Goal: Information Seeking & Learning: Check status

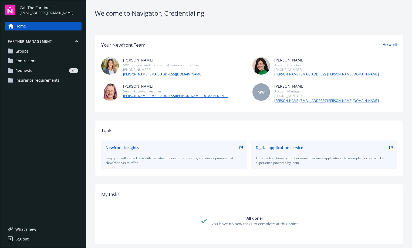
click at [28, 70] on span "Requests" at bounding box center [23, 70] width 17 height 9
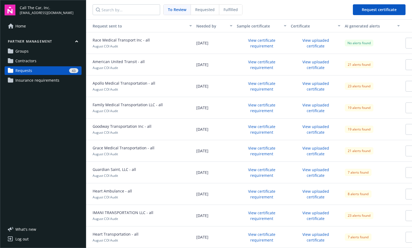
click at [171, 8] on span "To Review" at bounding box center [177, 10] width 18 height 6
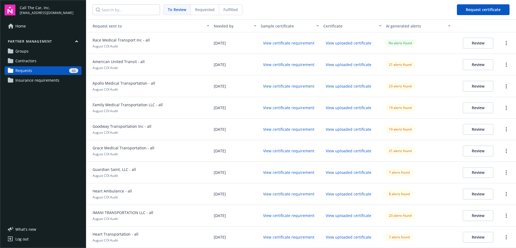
click at [412, 42] on button "Review" at bounding box center [478, 43] width 30 height 11
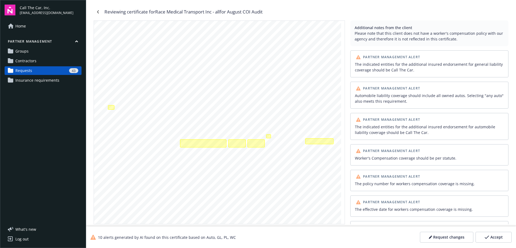
scroll to position [117, 0]
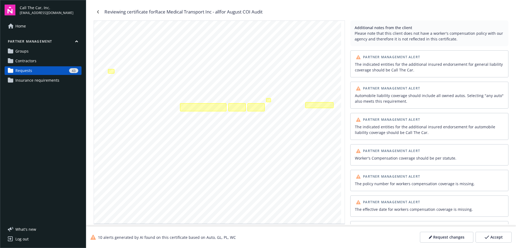
click at [412, 237] on span "Request changes" at bounding box center [448, 237] width 31 height 5
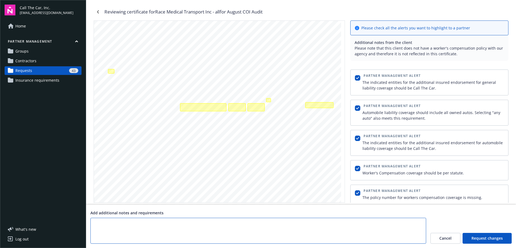
click at [115, 225] on textarea at bounding box center [258, 231] width 336 height 26
click at [412, 240] on span "Cancel" at bounding box center [445, 238] width 12 height 5
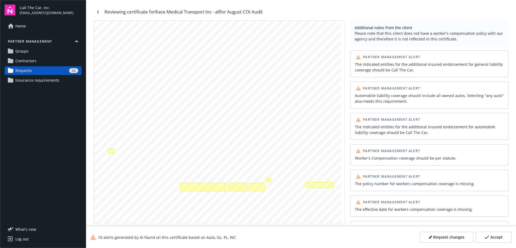
scroll to position [36, 0]
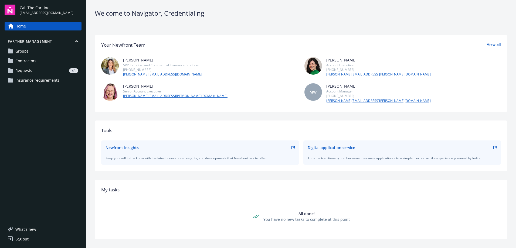
drag, startPoint x: 38, startPoint y: 68, endPoint x: 53, endPoint y: 68, distance: 14.9
click at [38, 68] on div "43" at bounding box center [56, 70] width 44 height 5
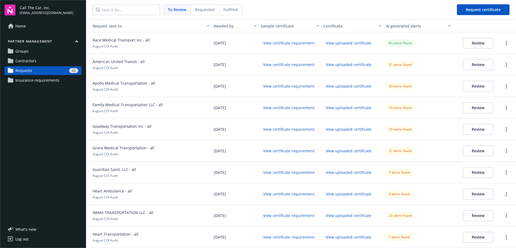
click at [223, 9] on span "Fulfilled" at bounding box center [230, 10] width 14 height 6
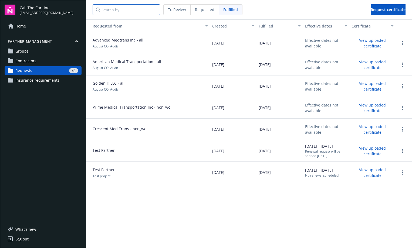
drag, startPoint x: 118, startPoint y: 11, endPoint x: 125, endPoint y: 17, distance: 9.0
click at [119, 11] on input "Search by..." at bounding box center [126, 9] width 67 height 11
drag, startPoint x: 25, startPoint y: 52, endPoint x: 38, endPoint y: 50, distance: 12.3
click at [25, 52] on span "Groups" at bounding box center [21, 51] width 13 height 9
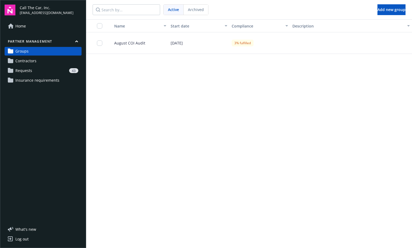
click at [128, 41] on span "August COI Audit" at bounding box center [127, 43] width 35 height 6
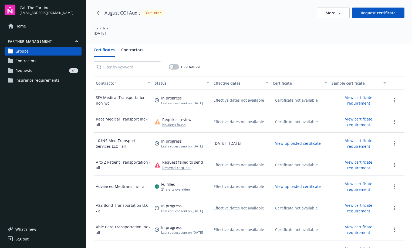
click at [130, 49] on button "Contractors" at bounding box center [132, 52] width 22 height 10
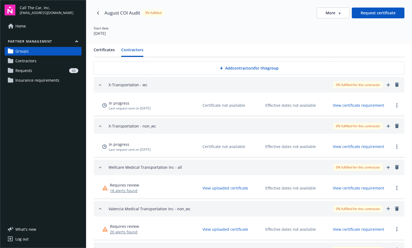
click at [28, 59] on span "Contractors" at bounding box center [25, 61] width 21 height 9
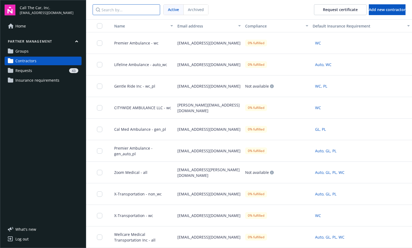
click at [121, 11] on input "Search by..." at bounding box center [126, 9] width 67 height 11
paste input "101NS Med Transport Services LLC"
type input "101NS Med Transport Services LLC"
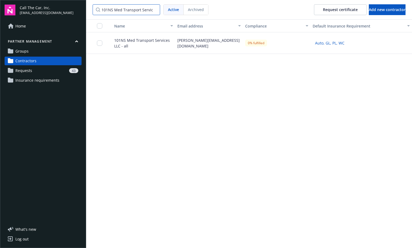
scroll to position [0, 10]
click at [154, 9] on input "101NS Med Transport Services LLC" at bounding box center [126, 9] width 67 height 11
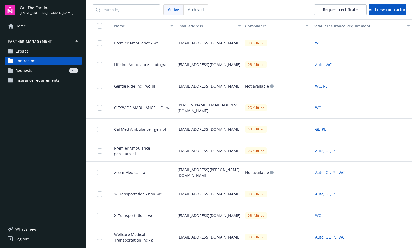
click at [39, 52] on link "Groups" at bounding box center [43, 51] width 77 height 9
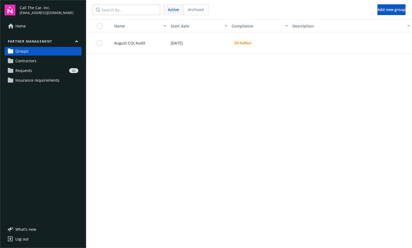
click at [137, 40] on div "August COI Audit" at bounding box center [138, 43] width 61 height 22
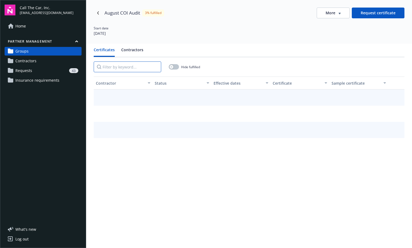
click at [124, 66] on input "Filter by keyword..." at bounding box center [127, 67] width 67 height 11
paste input "101NS Med Transport Services LLC"
type input "101NS Med Transport Services LLC"
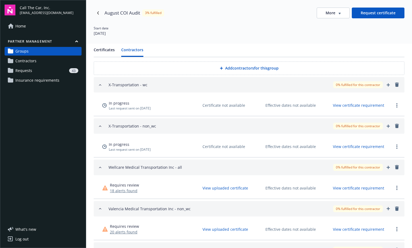
click at [130, 49] on button "Contractors" at bounding box center [132, 52] width 22 height 10
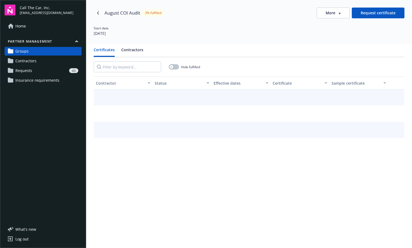
click at [108, 50] on button "Certificates" at bounding box center [104, 52] width 21 height 10
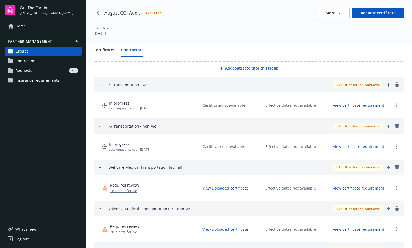
click at [135, 48] on button "Contractors" at bounding box center [132, 52] width 22 height 10
click at [32, 70] on link "Requests 43" at bounding box center [43, 70] width 77 height 9
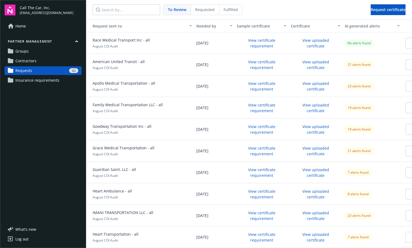
click at [121, 39] on span "Race Medical Transport Inc - all" at bounding box center [121, 40] width 57 height 6
drag, startPoint x: 152, startPoint y: 39, endPoint x: 92, endPoint y: 43, distance: 60.0
click at [92, 43] on div "Race Medical Transport Inc - all August COI Audit" at bounding box center [140, 43] width 108 height 22
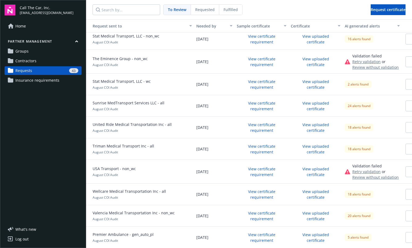
scroll to position [721, 0]
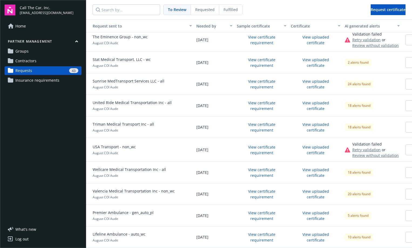
click at [27, 48] on span "Groups" at bounding box center [21, 51] width 13 height 9
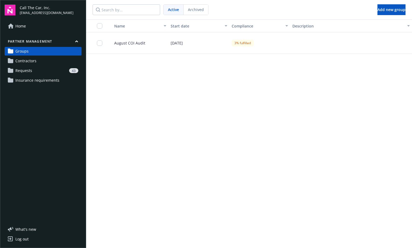
click at [130, 41] on span "August COI Audit" at bounding box center [127, 43] width 35 height 6
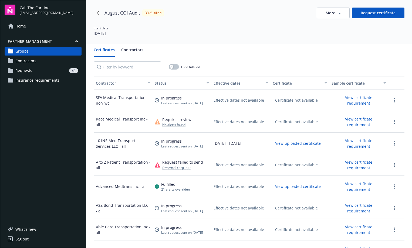
click at [129, 46] on div "Certificates Contractors Hide fulfilled Contractor Status Effective dates Certi…" at bounding box center [249, 168] width 326 height 248
click at [132, 49] on button "Contractors" at bounding box center [132, 52] width 22 height 10
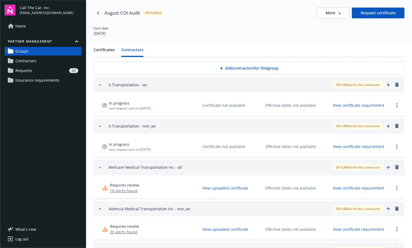
drag, startPoint x: 107, startPoint y: 78, endPoint x: 225, endPoint y: 234, distance: 194.7
click at [338, 13] on icon "button" at bounding box center [339, 14] width 2 height 2
click at [327, 24] on div "Edit group" at bounding box center [329, 24] width 43 height 9
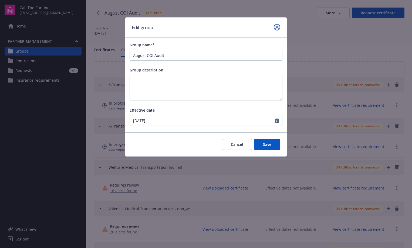
click at [278, 26] on icon "close" at bounding box center [276, 27] width 3 height 3
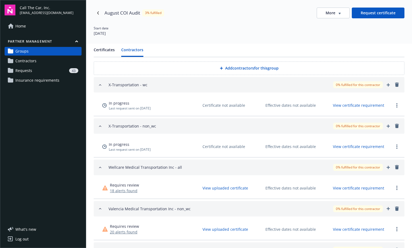
drag, startPoint x: 106, startPoint y: 82, endPoint x: 142, endPoint y: 224, distance: 146.6
drag, startPoint x: 180, startPoint y: 168, endPoint x: 111, endPoint y: 168, distance: 68.6
click at [111, 168] on div "Wellcare Medical Transportation Inc - all 0% fulfilled for this contractor" at bounding box center [254, 167] width 291 height 7
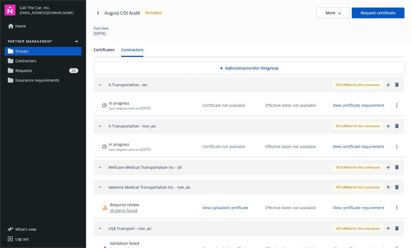
drag, startPoint x: 108, startPoint y: 169, endPoint x: 173, endPoint y: 168, distance: 65.1
click at [173, 168] on div "Wellcare Medical Transportation Inc - all 0% fulfilled for this contractor" at bounding box center [249, 167] width 302 height 7
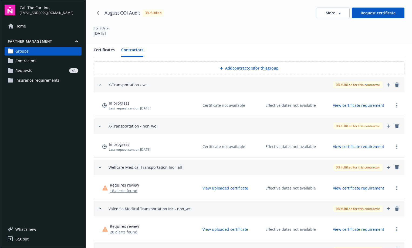
drag, startPoint x: 164, startPoint y: 167, endPoint x: 138, endPoint y: 166, distance: 25.9
click at [138, 166] on div "Wellcare Medical Transportation Inc - all" at bounding box center [145, 167] width 73 height 7
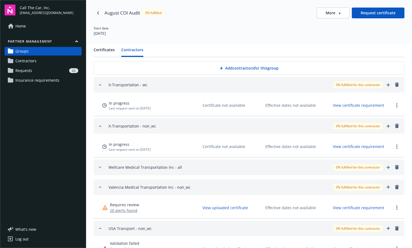
click at [99, 167] on icon "button" at bounding box center [100, 167] width 2 height 1
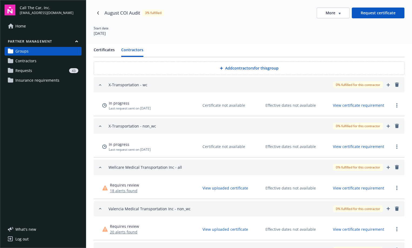
click at [101, 168] on icon "button" at bounding box center [100, 167] width 2 height 1
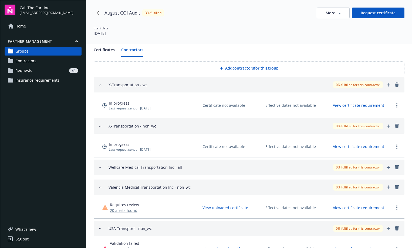
click at [100, 126] on icon "button" at bounding box center [100, 126] width 4 height 4
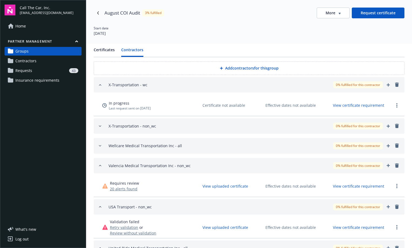
click at [99, 85] on icon "button" at bounding box center [100, 85] width 4 height 4
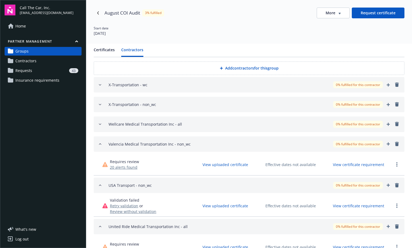
click at [100, 185] on icon "button" at bounding box center [100, 185] width 2 height 1
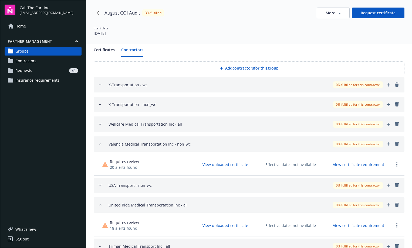
click at [101, 144] on icon "button" at bounding box center [100, 144] width 4 height 4
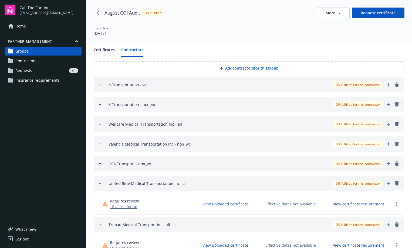
click at [100, 184] on icon "button" at bounding box center [100, 183] width 4 height 4
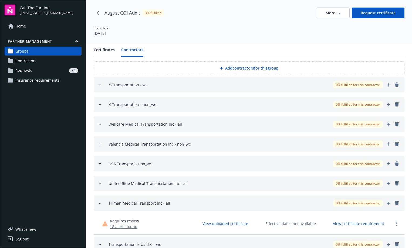
click at [102, 203] on icon "button" at bounding box center [100, 203] width 4 height 4
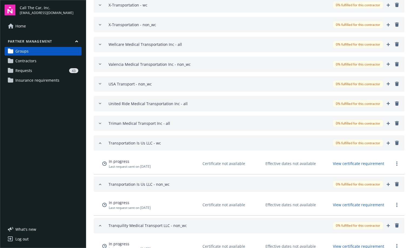
scroll to position [81, 0]
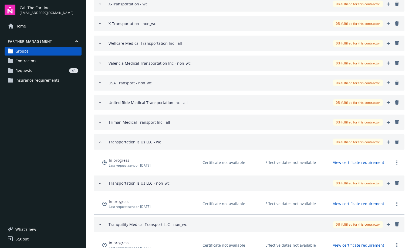
click at [102, 179] on button "Transportation Is Us LLC - non_wc 0% fulfilled for this contractor" at bounding box center [249, 183] width 311 height 15
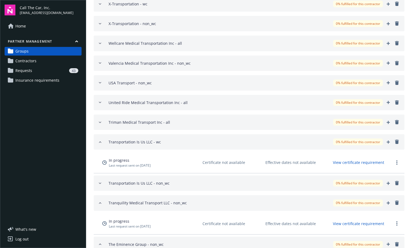
click at [102, 182] on icon "button" at bounding box center [100, 183] width 4 height 4
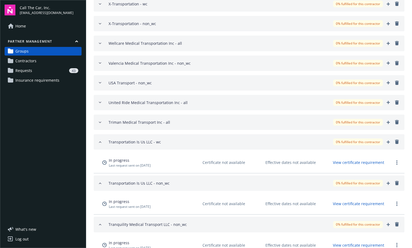
click at [100, 143] on icon "button" at bounding box center [100, 142] width 4 height 4
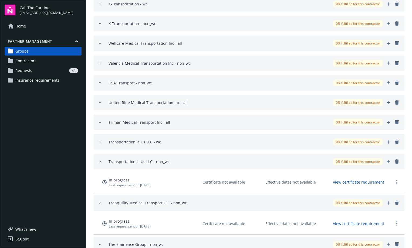
click at [99, 161] on icon "button" at bounding box center [100, 162] width 4 height 4
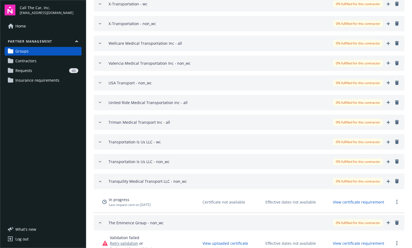
click at [101, 182] on icon "button" at bounding box center [100, 181] width 2 height 1
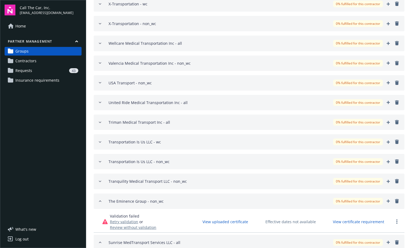
click at [101, 182] on icon "button" at bounding box center [100, 181] width 4 height 4
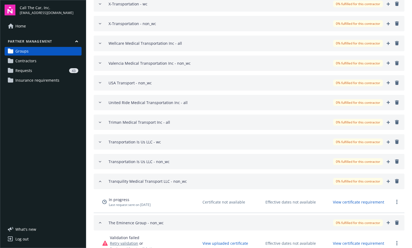
click at [101, 182] on icon "button" at bounding box center [100, 181] width 2 height 1
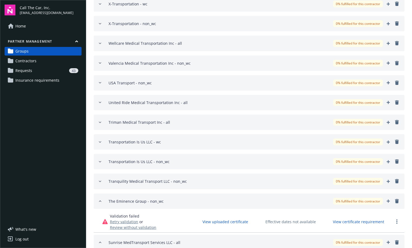
click at [100, 200] on icon "button" at bounding box center [100, 201] width 4 height 4
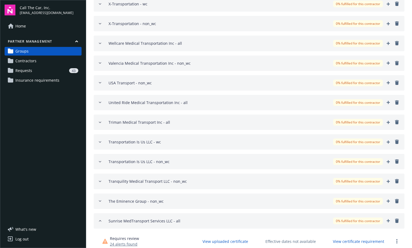
click at [100, 221] on icon "button" at bounding box center [100, 221] width 4 height 4
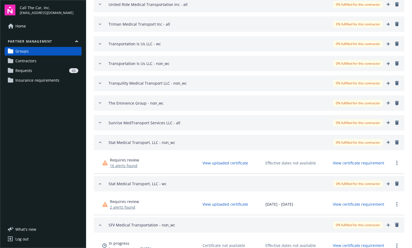
scroll to position [189, 0]
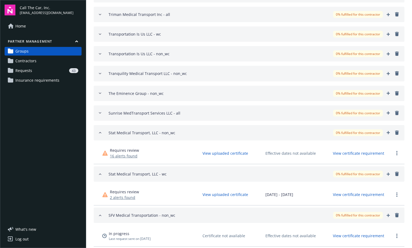
click at [100, 172] on icon "button" at bounding box center [100, 174] width 4 height 4
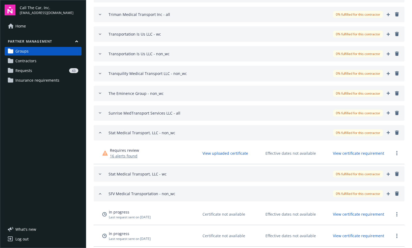
click at [100, 132] on icon "button" at bounding box center [100, 133] width 4 height 4
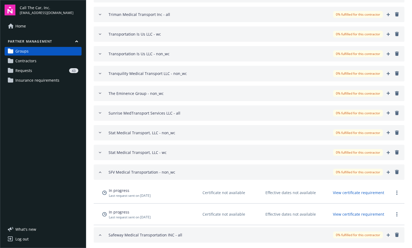
click at [99, 171] on icon "button" at bounding box center [100, 172] width 4 height 4
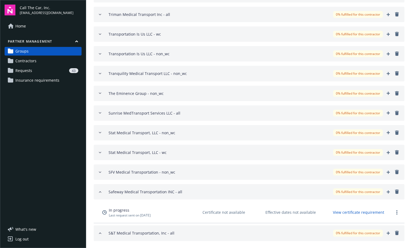
click at [101, 192] on icon "button" at bounding box center [100, 192] width 4 height 4
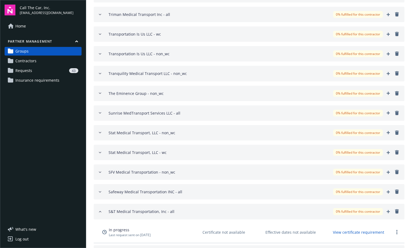
click at [100, 210] on icon "button" at bounding box center [100, 212] width 4 height 4
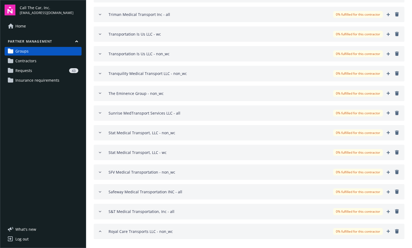
click at [101, 230] on icon "button" at bounding box center [100, 231] width 4 height 4
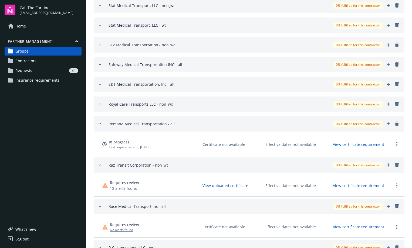
scroll to position [324, 0]
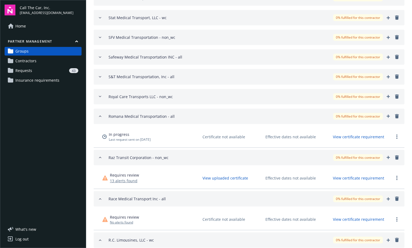
click at [101, 116] on icon "button" at bounding box center [100, 116] width 4 height 4
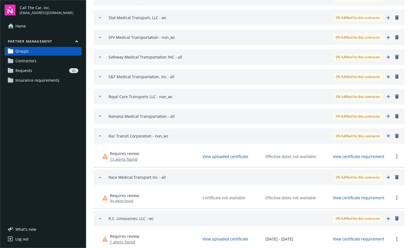
click at [99, 135] on icon "button" at bounding box center [100, 136] width 4 height 4
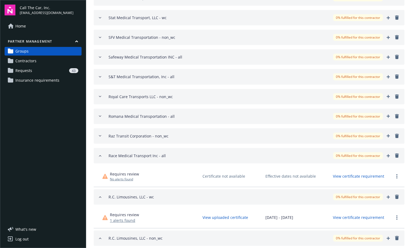
click at [102, 155] on div "Race Medical Transport Inc - all 0% fulfilled for this contractor" at bounding box center [249, 155] width 302 height 7
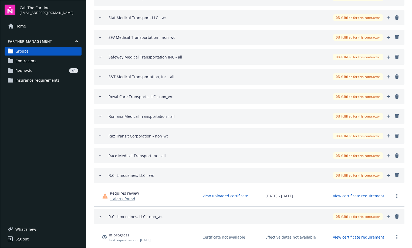
click at [100, 174] on icon "button" at bounding box center [100, 176] width 4 height 4
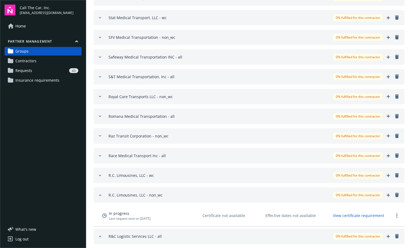
click at [99, 194] on icon "button" at bounding box center [100, 195] width 4 height 4
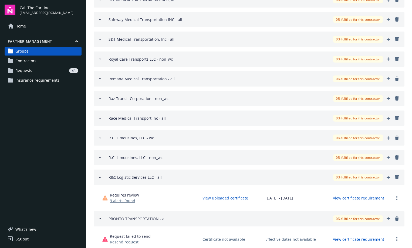
scroll to position [378, 0]
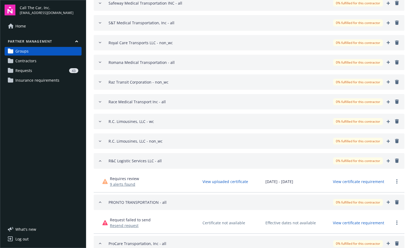
click at [100, 160] on icon "button" at bounding box center [100, 161] width 4 height 4
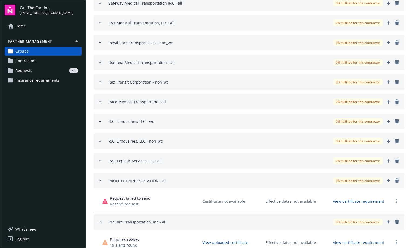
click at [101, 180] on icon "button" at bounding box center [100, 181] width 4 height 4
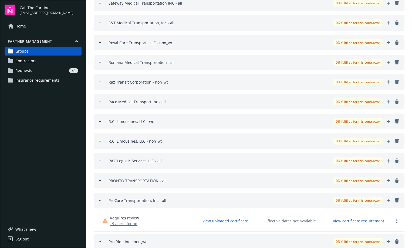
click at [99, 199] on icon "button" at bounding box center [100, 200] width 4 height 4
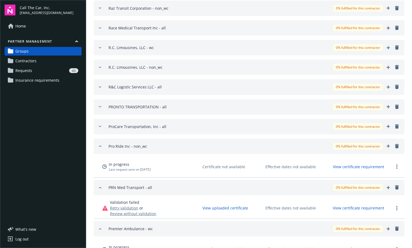
scroll to position [459, 0]
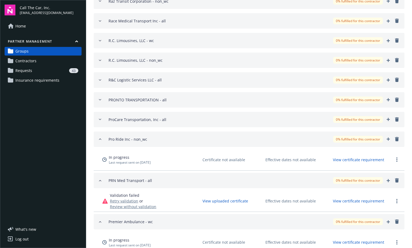
drag, startPoint x: 101, startPoint y: 140, endPoint x: 100, endPoint y: 166, distance: 26.7
click at [101, 140] on icon "button" at bounding box center [100, 139] width 4 height 4
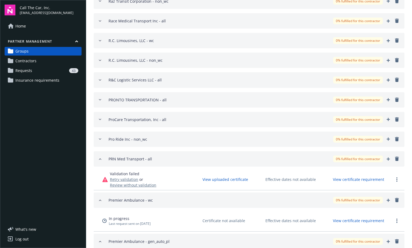
click at [100, 159] on icon "button" at bounding box center [100, 159] width 2 height 1
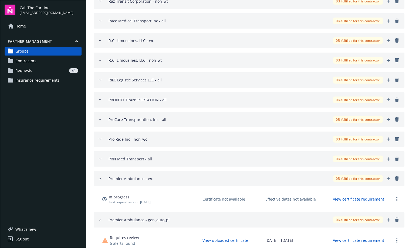
drag, startPoint x: 100, startPoint y: 177, endPoint x: 101, endPoint y: 184, distance: 6.8
click at [100, 177] on icon "button" at bounding box center [100, 179] width 4 height 4
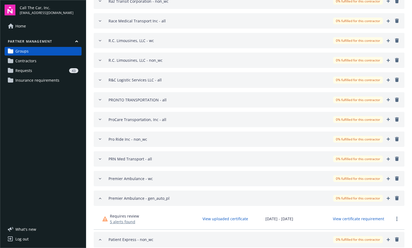
click at [101, 198] on icon "button" at bounding box center [100, 198] width 4 height 4
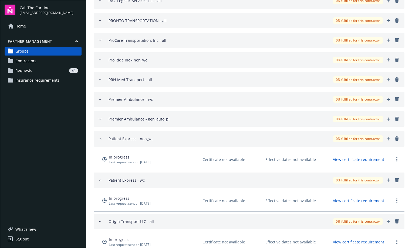
scroll to position [540, 0]
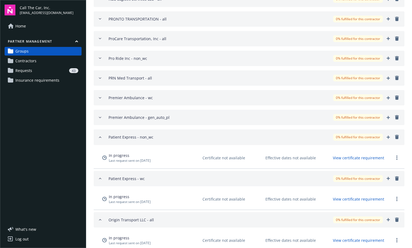
click at [100, 136] on icon "button" at bounding box center [100, 137] width 4 height 4
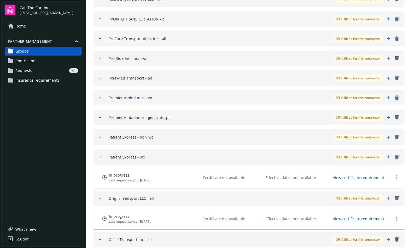
click at [99, 157] on icon "button" at bounding box center [100, 157] width 4 height 4
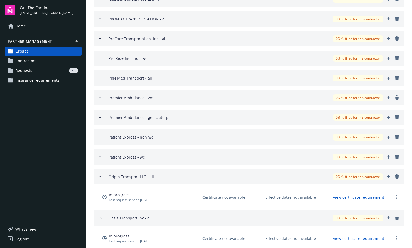
click at [100, 178] on icon "button" at bounding box center [100, 177] width 4 height 4
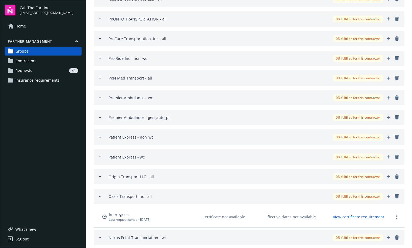
drag, startPoint x: 100, startPoint y: 196, endPoint x: 100, endPoint y: 200, distance: 3.5
click at [100, 197] on icon "button" at bounding box center [100, 196] width 4 height 4
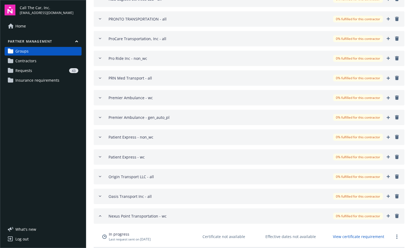
click at [100, 214] on div "Nexus Point Transportation - wc 0% fulfilled for this contractor" at bounding box center [249, 216] width 302 height 7
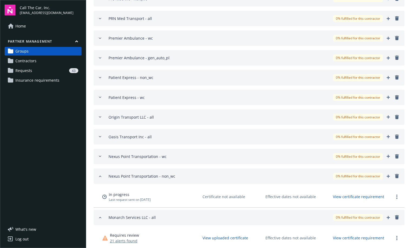
scroll to position [621, 0]
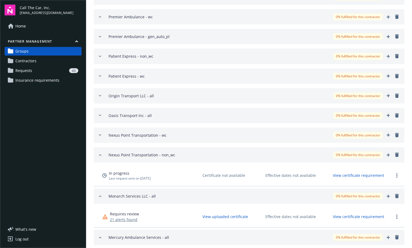
click at [101, 155] on icon "button" at bounding box center [100, 155] width 2 height 1
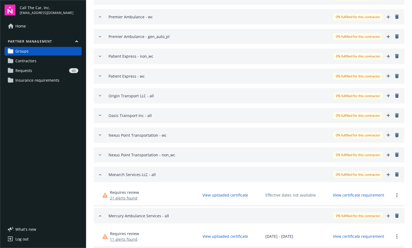
drag, startPoint x: 99, startPoint y: 173, endPoint x: 105, endPoint y: 180, distance: 9.4
click at [99, 173] on icon "button" at bounding box center [100, 175] width 4 height 4
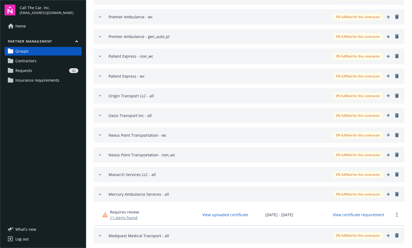
click at [101, 194] on div "Mercury Ambulance Services - all 0% fulfilled for this contractor" at bounding box center [249, 194] width 302 height 7
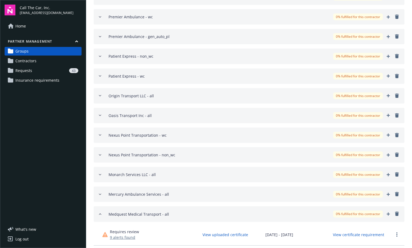
click at [100, 212] on div "Medquest Medical Transport - all 0% fulfilled for this contractor" at bounding box center [249, 214] width 302 height 7
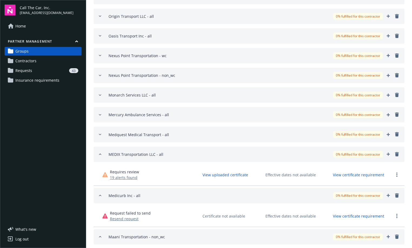
scroll to position [702, 0]
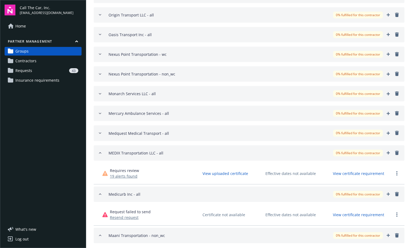
click at [101, 152] on icon "button" at bounding box center [100, 153] width 4 height 4
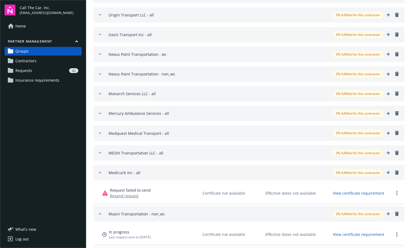
click at [99, 173] on icon "button" at bounding box center [100, 173] width 4 height 4
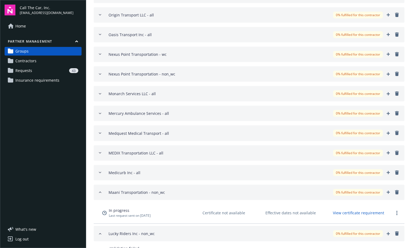
drag, startPoint x: 99, startPoint y: 190, endPoint x: 99, endPoint y: 198, distance: 7.3
click at [99, 191] on icon "button" at bounding box center [100, 192] width 4 height 4
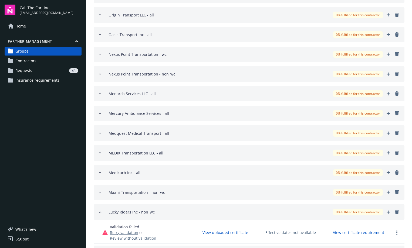
click at [100, 210] on div "Lucky Riders Inc - non_wc 0% fulfilled for this contractor" at bounding box center [249, 212] width 302 height 7
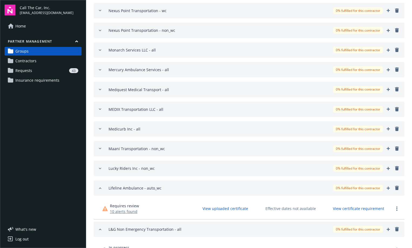
scroll to position [756, 0]
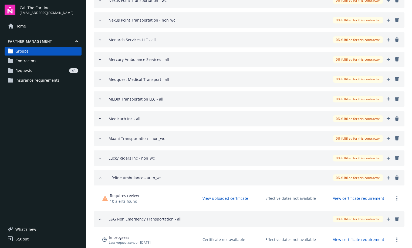
click at [101, 176] on icon "button" at bounding box center [100, 178] width 4 height 4
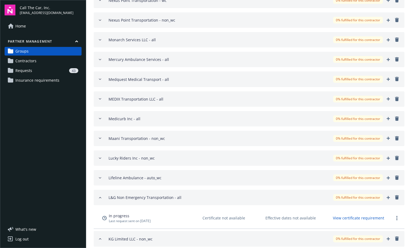
drag, startPoint x: 100, startPoint y: 197, endPoint x: 100, endPoint y: 200, distance: 3.3
click at [100, 198] on icon "button" at bounding box center [100, 198] width 4 height 4
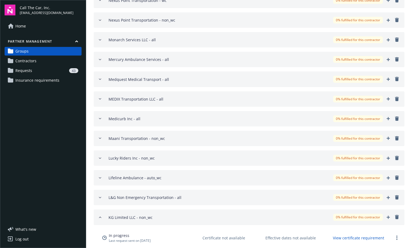
click at [101, 216] on icon "button" at bounding box center [100, 217] width 4 height 4
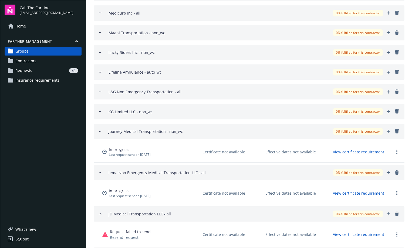
scroll to position [864, 0]
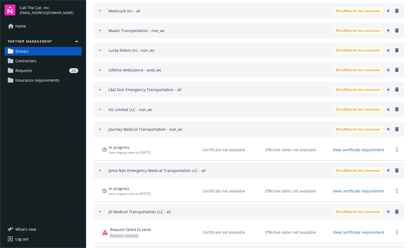
click at [99, 128] on icon "button" at bounding box center [100, 129] width 4 height 4
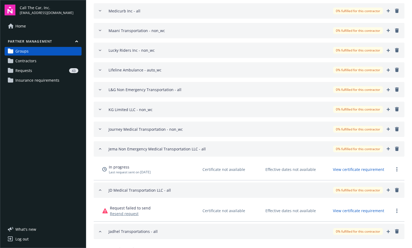
click at [99, 148] on icon "button" at bounding box center [100, 149] width 4 height 4
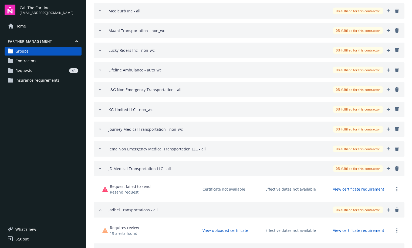
click at [99, 166] on div "JD Medical Transportation LLC - all 0% fulfilled for this contractor" at bounding box center [249, 168] width 302 height 7
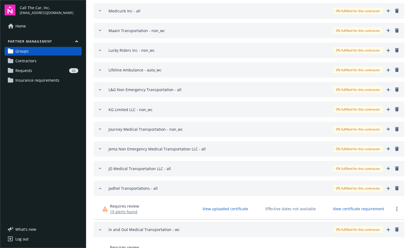
click at [99, 188] on icon "button" at bounding box center [100, 189] width 4 height 4
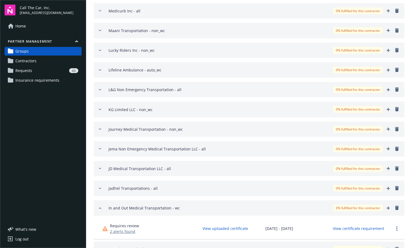
click at [103, 207] on div "In and Out Medical Transportation - wc 0% fulfilled for this contractor" at bounding box center [249, 208] width 302 height 7
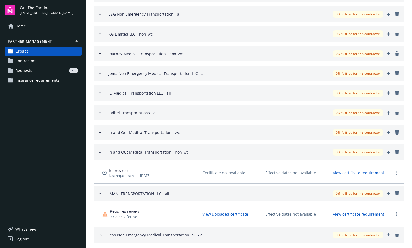
scroll to position [945, 0]
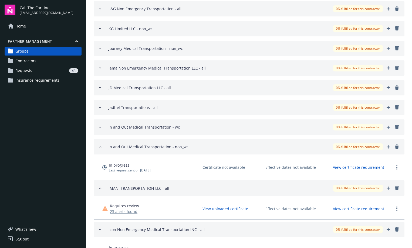
click at [99, 149] on icon "button" at bounding box center [100, 147] width 4 height 4
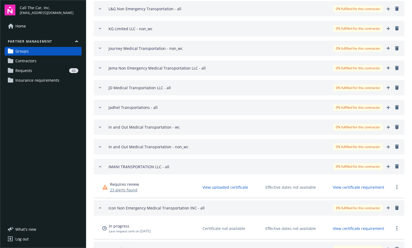
drag, startPoint x: 99, startPoint y: 167, endPoint x: 103, endPoint y: 184, distance: 17.3
click at [100, 168] on icon "button" at bounding box center [100, 167] width 4 height 4
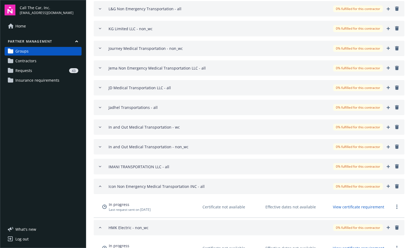
click at [102, 185] on icon "button" at bounding box center [100, 186] width 4 height 4
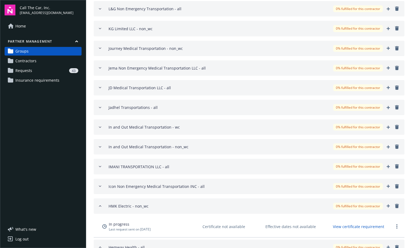
click at [103, 205] on div "HMK Electric - non_wc 0% fulfilled for this contractor" at bounding box center [249, 206] width 302 height 7
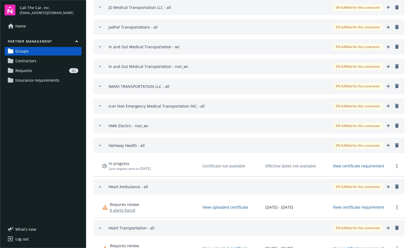
scroll to position [1026, 0]
drag, startPoint x: 101, startPoint y: 145, endPoint x: 100, endPoint y: 169, distance: 23.8
click at [101, 147] on icon "button" at bounding box center [100, 145] width 4 height 4
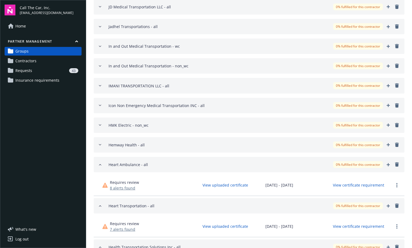
click at [101, 164] on icon "button" at bounding box center [100, 165] width 4 height 4
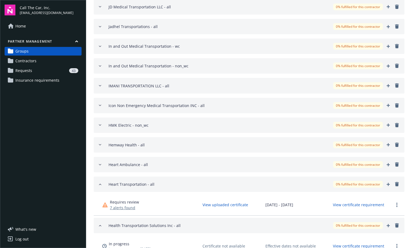
click at [99, 182] on div "Heart Transportation - all 0% fulfilled for this contractor" at bounding box center [249, 184] width 302 height 7
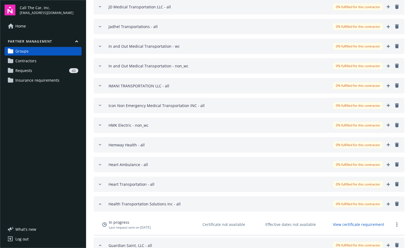
click at [100, 206] on icon "button" at bounding box center [100, 204] width 4 height 4
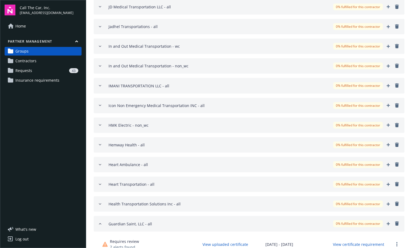
click at [101, 222] on icon "button" at bounding box center [100, 224] width 4 height 4
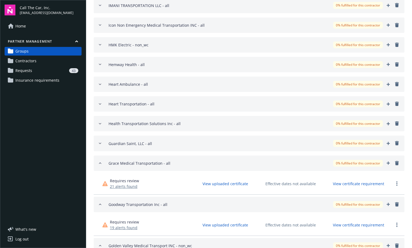
scroll to position [1107, 0]
drag, startPoint x: 102, startPoint y: 161, endPoint x: 100, endPoint y: 168, distance: 7.5
click at [101, 162] on icon "button" at bounding box center [100, 163] width 4 height 4
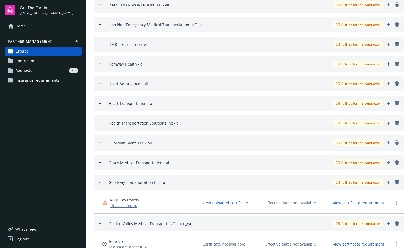
drag, startPoint x: 100, startPoint y: 181, endPoint x: 102, endPoint y: 190, distance: 9.0
click at [100, 182] on icon "button" at bounding box center [100, 182] width 4 height 4
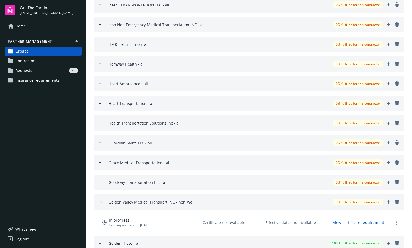
click at [99, 199] on div "Golden Valley Medical Transport INC - non_wc 0% fulfilled for this contractor" at bounding box center [249, 202] width 302 height 7
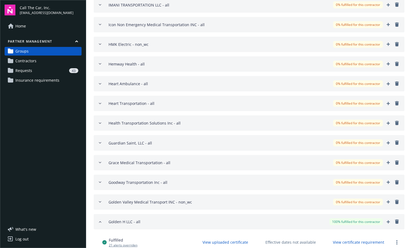
click at [100, 220] on icon "button" at bounding box center [100, 222] width 4 height 4
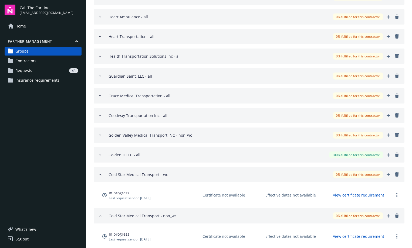
scroll to position [1188, 0]
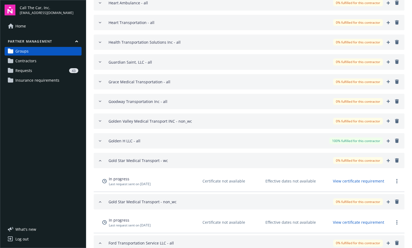
click at [100, 162] on icon "button" at bounding box center [100, 161] width 4 height 4
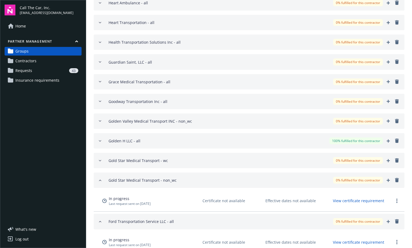
click at [101, 178] on div "Gold Star Medical Transport - non_wc 0% fulfilled for this contractor" at bounding box center [249, 180] width 302 height 7
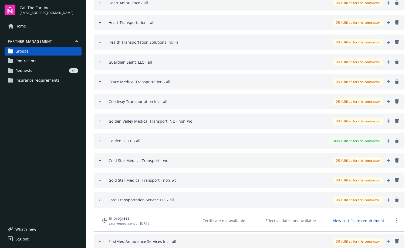
click at [102, 198] on icon "button" at bounding box center [100, 200] width 4 height 4
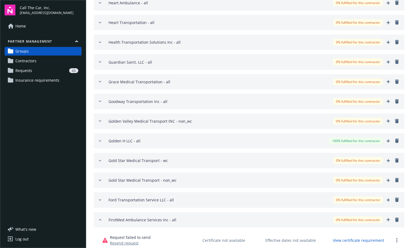
click at [102, 220] on icon "button" at bounding box center [100, 220] width 4 height 4
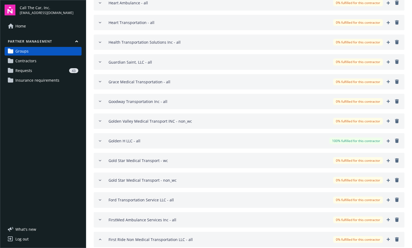
click at [101, 236] on button "First Ride Non Medical Transportation LLC - all 0% fulfilled for this contractor" at bounding box center [249, 239] width 311 height 15
click at [101, 238] on icon "button" at bounding box center [100, 240] width 4 height 4
click at [101, 239] on icon "button" at bounding box center [100, 240] width 4 height 4
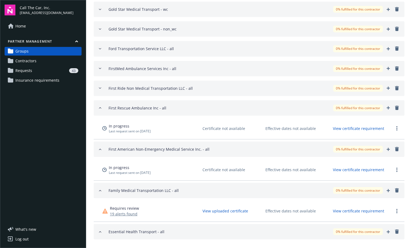
scroll to position [1350, 0]
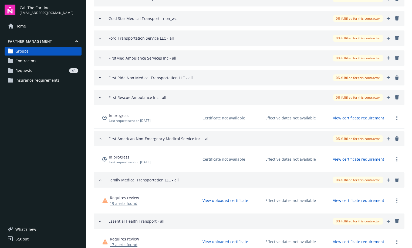
drag, startPoint x: 100, startPoint y: 137, endPoint x: 97, endPoint y: 117, distance: 19.9
click at [100, 137] on div "First American Non-Emergency Medical Service Inc. - all 0% fulfilled for this c…" at bounding box center [249, 138] width 302 height 7
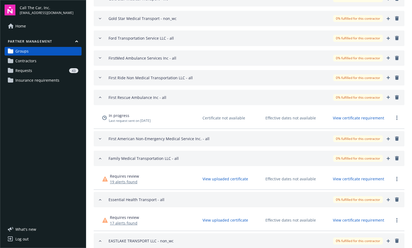
drag, startPoint x: 99, startPoint y: 96, endPoint x: 101, endPoint y: 113, distance: 16.5
click at [99, 99] on icon "button" at bounding box center [100, 97] width 4 height 4
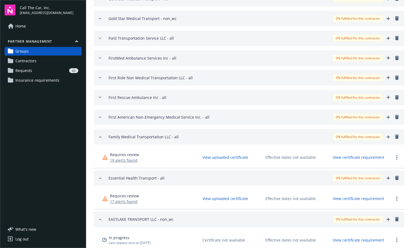
click at [101, 137] on icon "button" at bounding box center [100, 137] width 2 height 1
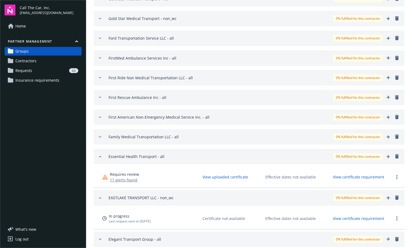
click at [102, 161] on button "Essential Health Transport - all 0% fulfilled for this contractor" at bounding box center [249, 156] width 311 height 15
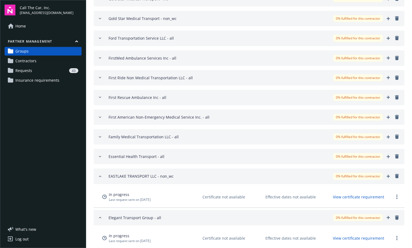
click at [101, 175] on icon "button" at bounding box center [100, 176] width 4 height 4
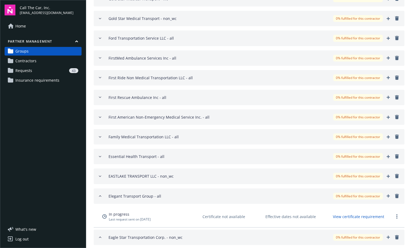
click at [100, 196] on icon "button" at bounding box center [100, 196] width 2 height 1
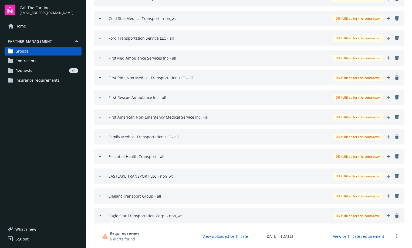
click at [100, 215] on icon "button" at bounding box center [100, 216] width 4 height 4
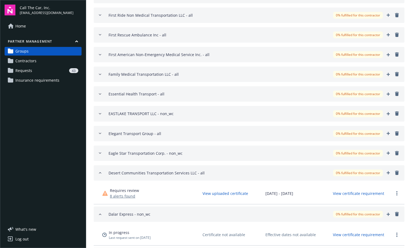
scroll to position [1430, 0]
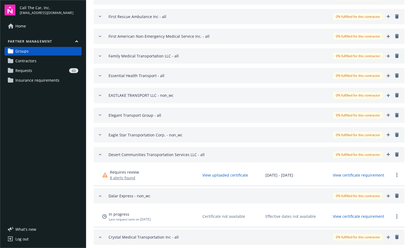
click at [99, 153] on icon "button" at bounding box center [100, 154] width 4 height 4
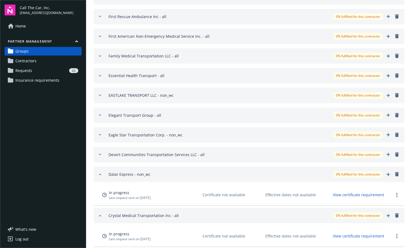
drag, startPoint x: 101, startPoint y: 173, endPoint x: 102, endPoint y: 190, distance: 17.1
click at [101, 174] on icon "button" at bounding box center [100, 174] width 4 height 4
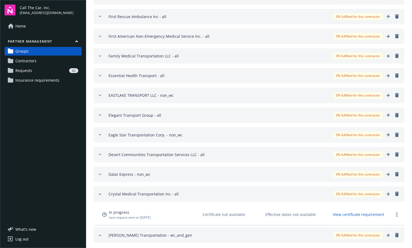
drag, startPoint x: 99, startPoint y: 194, endPoint x: 99, endPoint y: 197, distance: 3.2
click at [99, 195] on icon "button" at bounding box center [100, 194] width 4 height 4
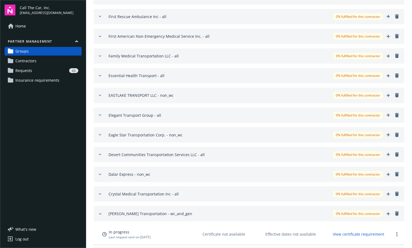
click at [101, 213] on icon "button" at bounding box center [100, 214] width 4 height 4
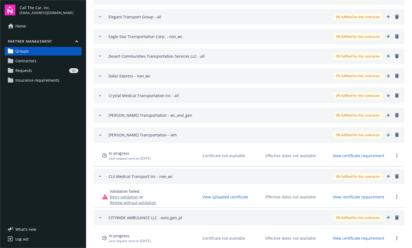
scroll to position [1538, 0]
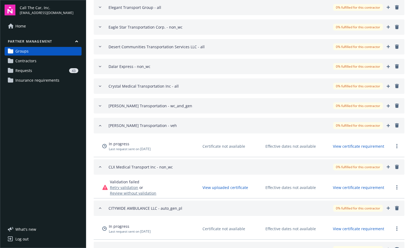
click at [101, 126] on icon "button" at bounding box center [100, 126] width 4 height 4
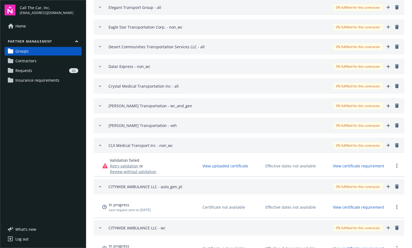
click at [99, 147] on icon "button" at bounding box center [100, 145] width 4 height 4
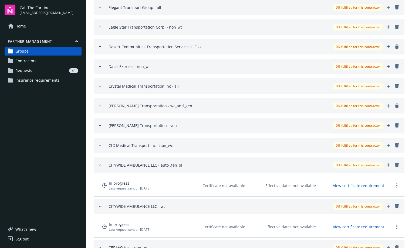
click at [101, 164] on icon "button" at bounding box center [100, 165] width 4 height 4
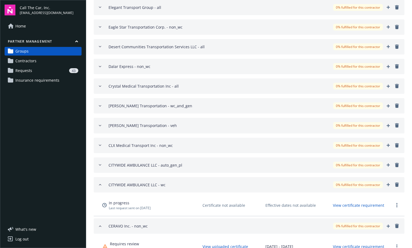
click at [102, 185] on div "CITYWIDE AMBULANCE LLC - wc 0% fulfilled for this contractor" at bounding box center [249, 185] width 302 height 7
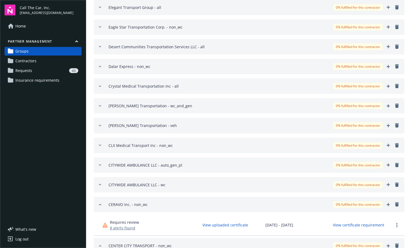
click at [100, 202] on div "CERAVO Inc. - non_wc 0% fulfilled for this contractor" at bounding box center [249, 204] width 302 height 7
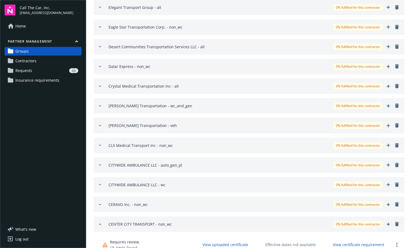
click at [99, 223] on icon "button" at bounding box center [100, 224] width 4 height 4
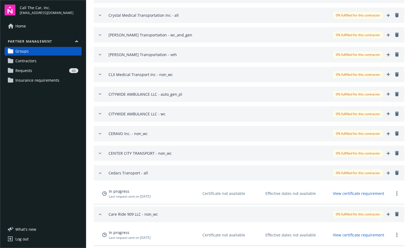
scroll to position [1673, 0]
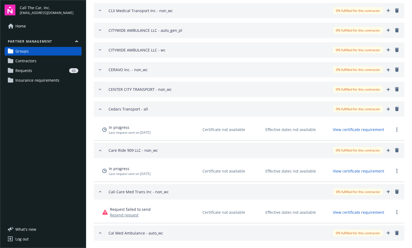
click at [100, 109] on icon "button" at bounding box center [100, 109] width 4 height 4
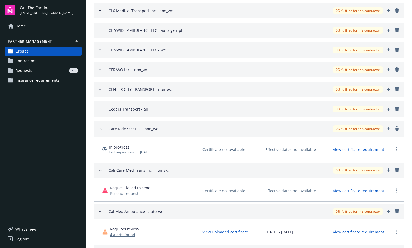
drag, startPoint x: 99, startPoint y: 130, endPoint x: 101, endPoint y: 143, distance: 12.9
click at [99, 131] on icon "button" at bounding box center [100, 129] width 4 height 4
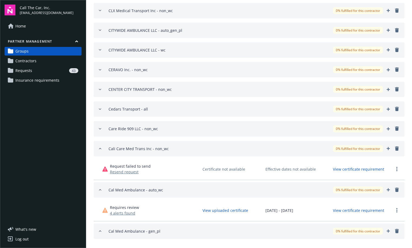
drag, startPoint x: 98, startPoint y: 147, endPoint x: 99, endPoint y: 156, distance: 9.0
click at [98, 148] on icon "button" at bounding box center [100, 149] width 4 height 4
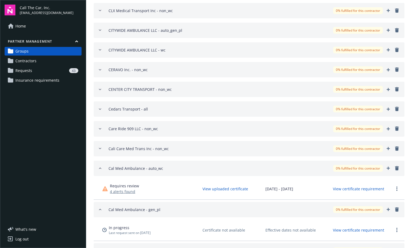
click at [101, 168] on icon "button" at bounding box center [100, 168] width 4 height 4
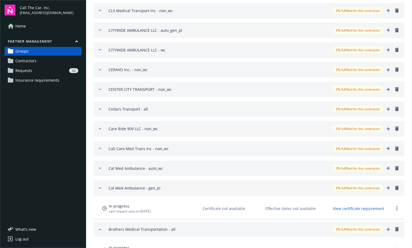
click at [100, 187] on icon "button" at bounding box center [100, 188] width 4 height 4
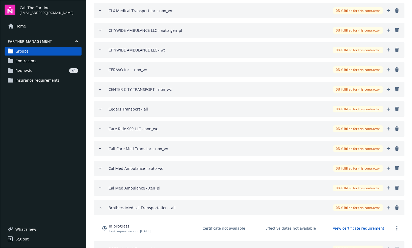
click at [100, 208] on icon "button" at bounding box center [100, 208] width 4 height 4
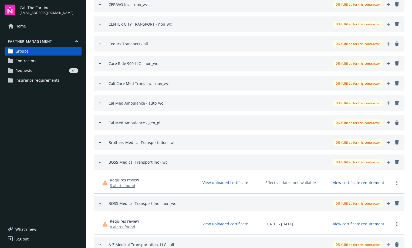
scroll to position [1754, 0]
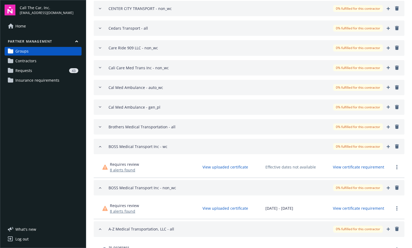
click at [100, 148] on icon "button" at bounding box center [100, 147] width 4 height 4
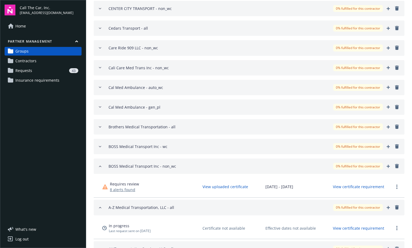
click at [97, 168] on button "BOSS Medical Transport Inc - non_wc 0% fulfilled for this contractor" at bounding box center [249, 166] width 311 height 15
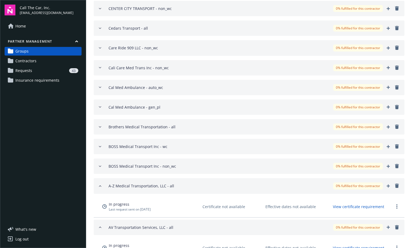
click at [99, 186] on icon "button" at bounding box center [100, 186] width 4 height 4
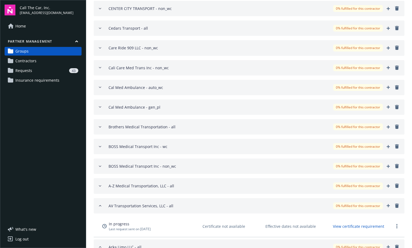
click at [99, 203] on div "AV Transportation Services, LLC - all 0% fulfilled for this contractor" at bounding box center [249, 206] width 302 height 7
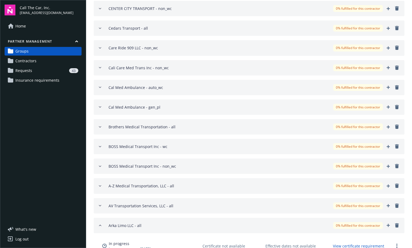
click at [101, 225] on icon "button" at bounding box center [100, 225] width 4 height 4
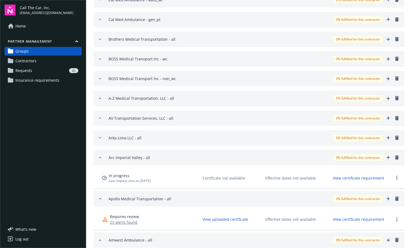
scroll to position [1862, 0]
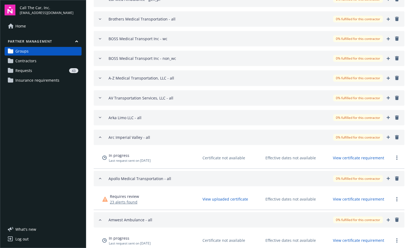
click at [101, 135] on icon "button" at bounding box center [100, 137] width 4 height 4
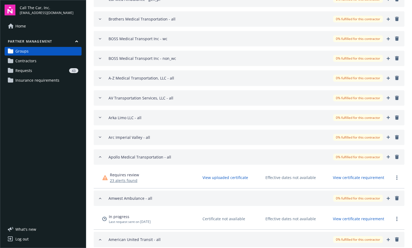
drag, startPoint x: 98, startPoint y: 157, endPoint x: 97, endPoint y: 167, distance: 9.5
click at [98, 158] on button "Apollo Medical Transportation - all 0% fulfilled for this contractor" at bounding box center [249, 157] width 311 height 15
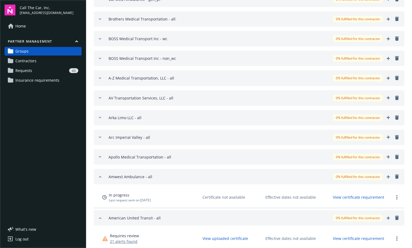
click at [98, 177] on button "Amwest Ambulance - all 0% fulfilled for this contractor" at bounding box center [249, 176] width 311 height 15
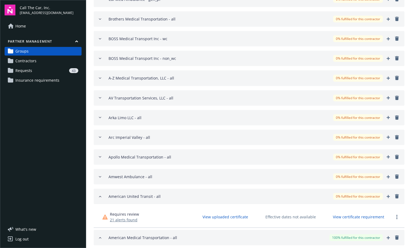
click at [101, 196] on icon "button" at bounding box center [100, 197] width 4 height 4
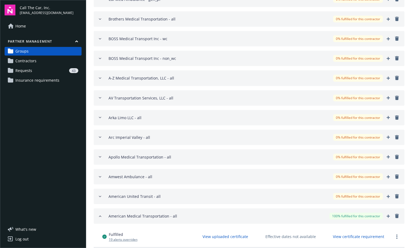
click at [100, 215] on icon "button" at bounding box center [100, 216] width 4 height 4
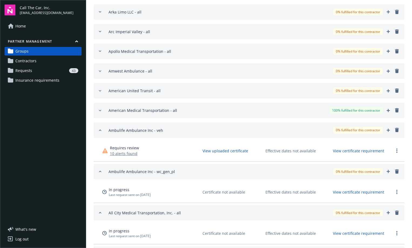
scroll to position [1970, 0]
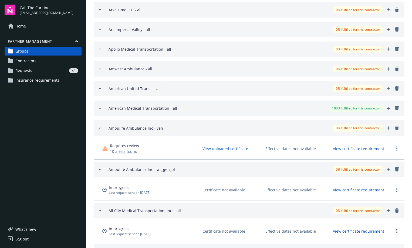
click at [98, 126] on icon "button" at bounding box center [100, 128] width 4 height 4
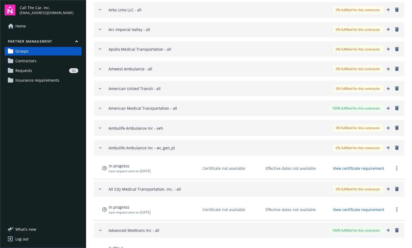
drag, startPoint x: 101, startPoint y: 148, endPoint x: 100, endPoint y: 161, distance: 13.8
click at [101, 148] on icon "button" at bounding box center [100, 148] width 4 height 4
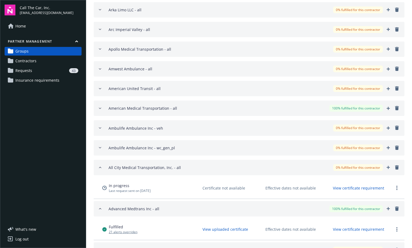
drag, startPoint x: 99, startPoint y: 167, endPoint x: 101, endPoint y: 172, distance: 5.7
click at [99, 167] on icon "button" at bounding box center [100, 167] width 4 height 4
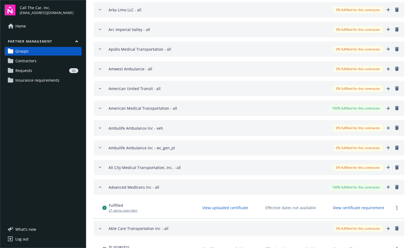
click at [98, 185] on icon "button" at bounding box center [100, 187] width 4 height 4
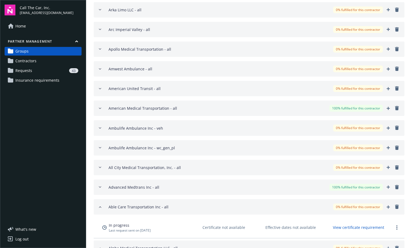
click at [102, 206] on icon "button" at bounding box center [100, 207] width 4 height 4
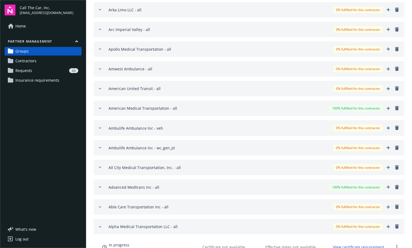
drag, startPoint x: 101, startPoint y: 224, endPoint x: 108, endPoint y: 223, distance: 7.1
click at [101, 224] on div "Alpha Medical Transportation LLC - all 0% fulfilled for this contractor" at bounding box center [249, 226] width 302 height 7
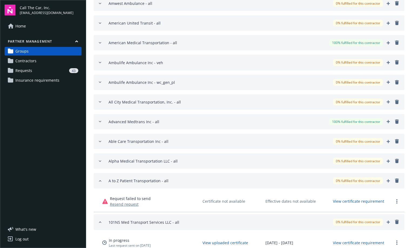
scroll to position [2051, 0]
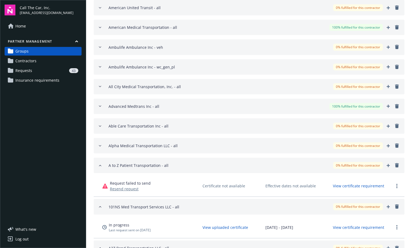
click at [101, 164] on icon "button" at bounding box center [100, 166] width 4 height 4
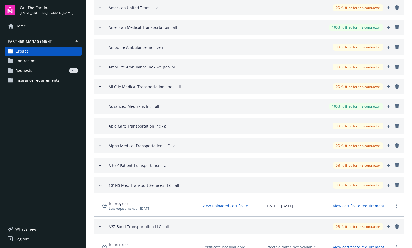
click at [100, 188] on div "101NS Med Transport Services LLC - all 0% fulfilled for this contractor" at bounding box center [249, 185] width 302 height 7
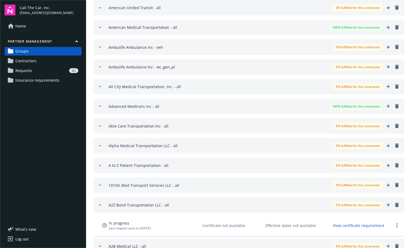
click at [100, 202] on div "A2Z Bond Transportation LLC - all 0% fulfilled for this contractor" at bounding box center [249, 205] width 302 height 7
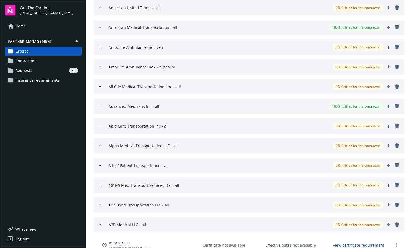
click at [100, 224] on icon "button" at bounding box center [100, 224] width 2 height 1
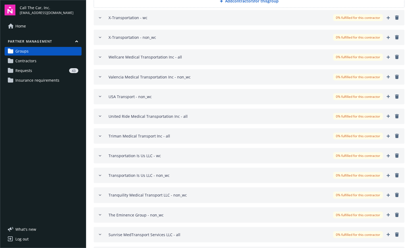
scroll to position [13, 0]
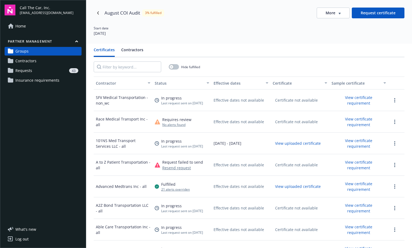
click at [37, 70] on div "43" at bounding box center [56, 70] width 44 height 5
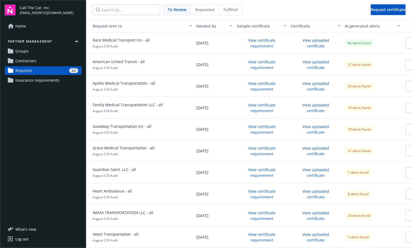
click at [175, 9] on span "To Review" at bounding box center [177, 10] width 18 height 6
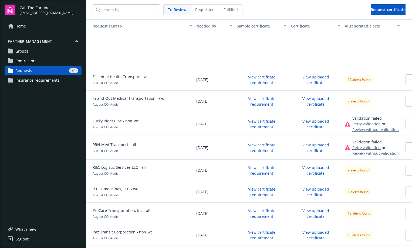
scroll to position [478, 0]
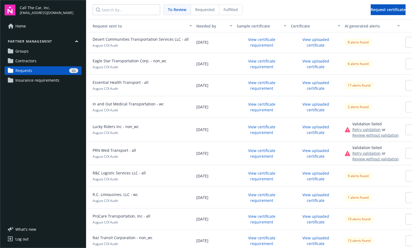
click at [225, 8] on span "Fulfilled" at bounding box center [230, 10] width 14 height 6
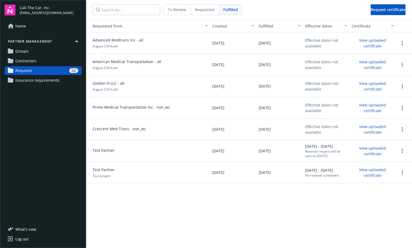
drag, startPoint x: 176, startPoint y: 10, endPoint x: 181, endPoint y: 12, distance: 5.8
click at [176, 10] on span "To Review" at bounding box center [177, 10] width 18 height 6
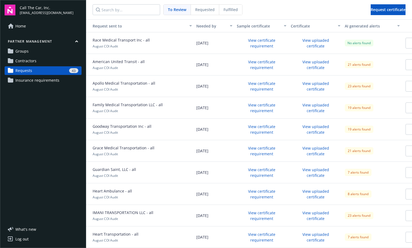
click at [32, 50] on link "Groups" at bounding box center [43, 51] width 77 height 9
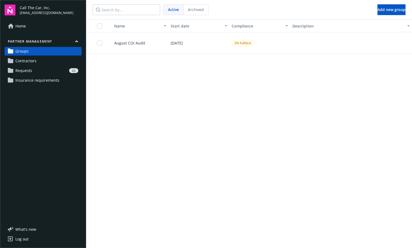
drag, startPoint x: 37, startPoint y: 59, endPoint x: 46, endPoint y: 59, distance: 9.2
click at [37, 59] on link "Contractors" at bounding box center [43, 61] width 77 height 9
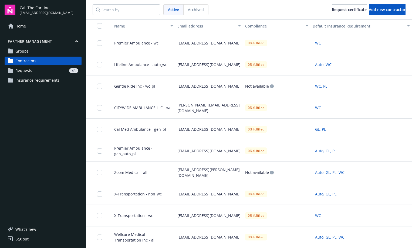
drag, startPoint x: 32, startPoint y: 69, endPoint x: 37, endPoint y: 69, distance: 4.9
click at [32, 69] on link "Requests 43" at bounding box center [43, 70] width 77 height 9
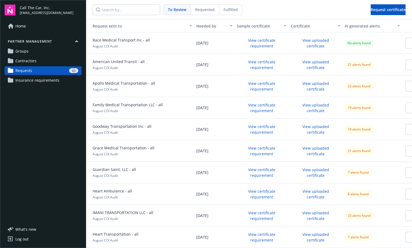
click at [205, 8] on span "Requested" at bounding box center [204, 10] width 19 height 6
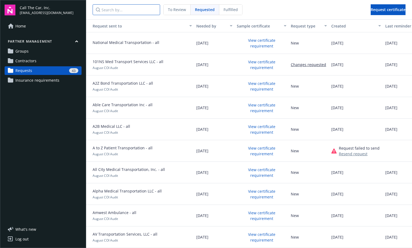
click at [109, 9] on input "Search by..." at bounding box center [126, 9] width 67 height 11
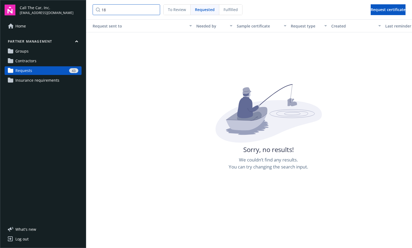
type input "1"
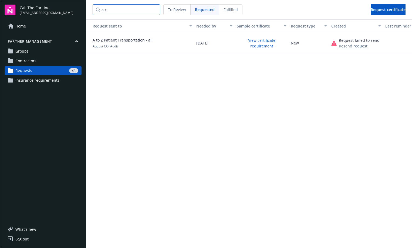
click at [114, 11] on input "a t" at bounding box center [126, 9] width 67 height 11
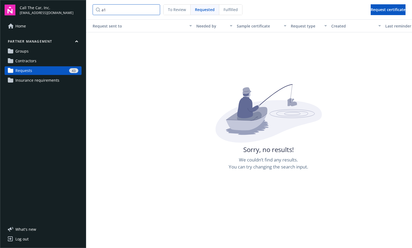
type input "a"
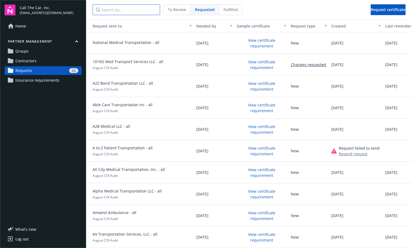
click at [122, 9] on input "Search by..." at bounding box center [126, 9] width 67 height 11
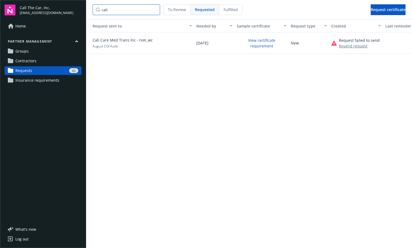
drag, startPoint x: 116, startPoint y: 9, endPoint x: 100, endPoint y: 13, distance: 16.8
click at [100, 13] on input "cali" at bounding box center [126, 9] width 67 height 11
drag, startPoint x: 112, startPoint y: 10, endPoint x: 95, endPoint y: 11, distance: 17.6
click at [95, 11] on input "eas" at bounding box center [126, 9] width 67 height 11
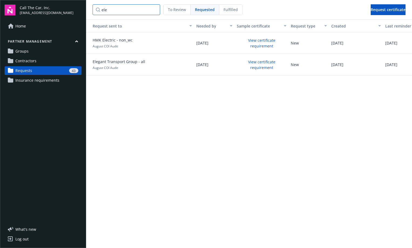
drag, startPoint x: 117, startPoint y: 3, endPoint x: 114, endPoint y: 7, distance: 4.8
click at [114, 7] on nav "ele To Review Requested Fulfilled Request certificate" at bounding box center [249, 9] width 326 height 19
drag, startPoint x: 111, startPoint y: 11, endPoint x: 100, endPoint y: 13, distance: 11.5
click at [100, 13] on input "ele" at bounding box center [126, 9] width 67 height 11
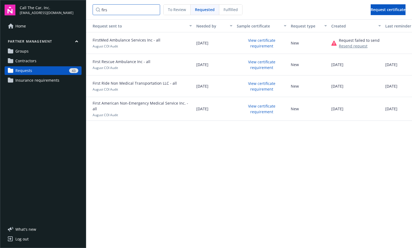
click at [110, 8] on input "firs" at bounding box center [126, 9] width 67 height 11
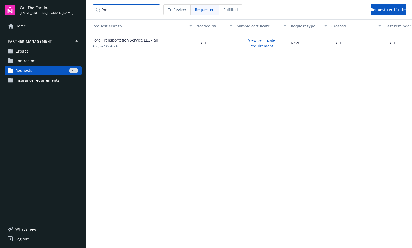
click at [118, 8] on input "for" at bounding box center [126, 9] width 67 height 11
type input "f"
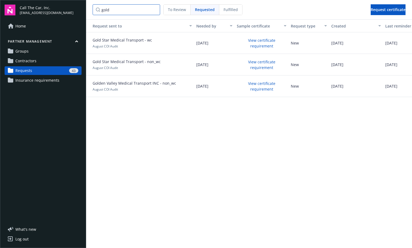
drag, startPoint x: 118, startPoint y: 11, endPoint x: 99, endPoint y: 12, distance: 18.9
click at [99, 12] on input "gold" at bounding box center [126, 9] width 67 height 11
click at [123, 13] on input "heal" at bounding box center [126, 9] width 67 height 11
click at [112, 12] on input "he" at bounding box center [126, 9] width 67 height 11
type input "h"
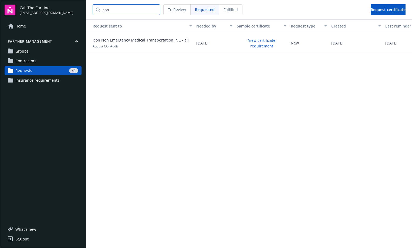
drag, startPoint x: 117, startPoint y: 8, endPoint x: 100, endPoint y: 13, distance: 17.8
click at [100, 13] on input "icon" at bounding box center [126, 9] width 67 height 11
click at [117, 8] on input "jd" at bounding box center [126, 9] width 67 height 11
drag, startPoint x: 111, startPoint y: 10, endPoint x: 96, endPoint y: 10, distance: 14.8
click at [96, 10] on input "jema" at bounding box center [126, 9] width 67 height 11
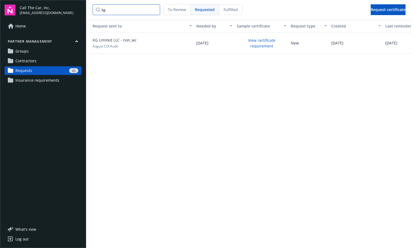
type input "k"
drag, startPoint x: 122, startPoint y: 9, endPoint x: 97, endPoint y: 12, distance: 25.5
click at [97, 12] on input "L&" at bounding box center [126, 9] width 67 height 11
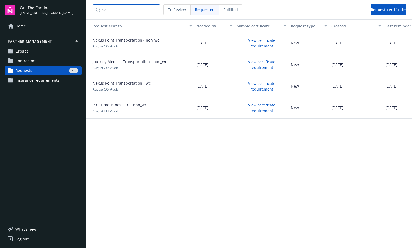
drag, startPoint x: 115, startPoint y: 9, endPoint x: 101, endPoint y: 9, distance: 13.5
click at [101, 9] on input "Ne" at bounding box center [126, 9] width 67 height 11
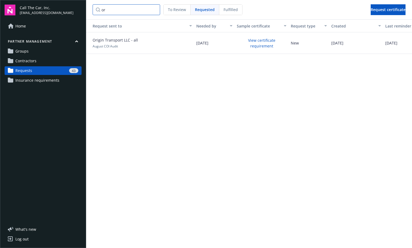
type input "o"
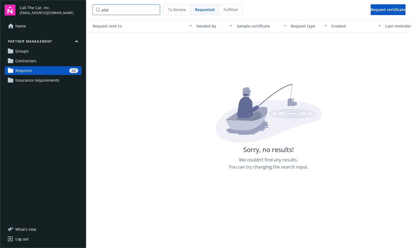
drag, startPoint x: 109, startPoint y: 10, endPoint x: 101, endPoint y: 10, distance: 8.4
click at [101, 10] on input "plat" at bounding box center [126, 9] width 67 height 11
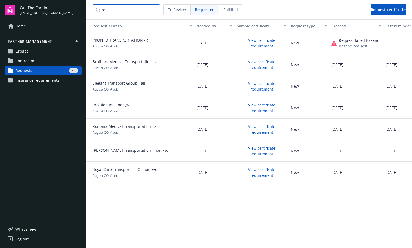
type input "r"
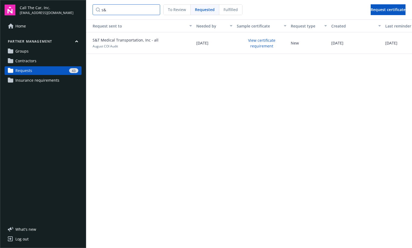
type input "s"
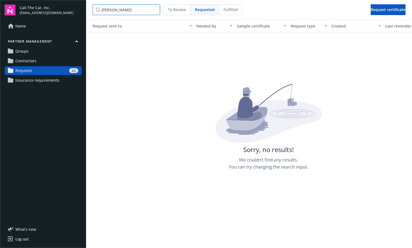
drag, startPoint x: 114, startPoint y: 11, endPoint x: 88, endPoint y: 11, distance: 26.2
click at [88, 11] on nav "[PERSON_NAME] To Review Requested Fulfilled Request certificate" at bounding box center [249, 9] width 326 height 19
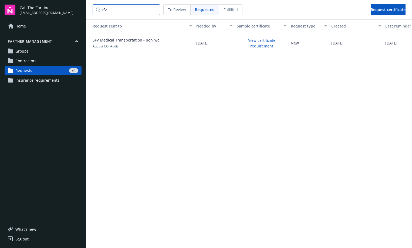
drag, startPoint x: 116, startPoint y: 10, endPoint x: 96, endPoint y: 10, distance: 20.5
click at [96, 10] on input "sfv" at bounding box center [126, 9] width 67 height 11
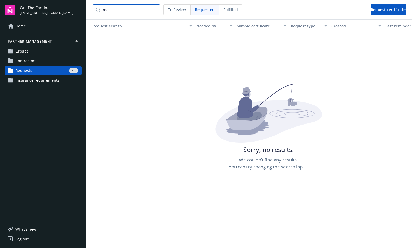
click at [112, 8] on input "tmc" at bounding box center [126, 9] width 67 height 11
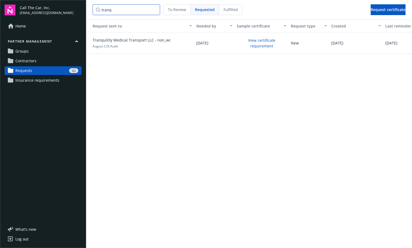
drag, startPoint x: 115, startPoint y: 11, endPoint x: 107, endPoint y: 12, distance: 7.3
click at [107, 12] on input "tranq" at bounding box center [126, 9] width 67 height 11
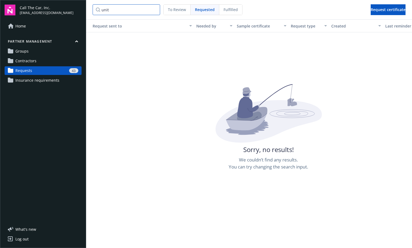
click at [107, 9] on input "unit" at bounding box center [126, 9] width 67 height 11
drag, startPoint x: 107, startPoint y: 9, endPoint x: 94, endPoint y: 10, distance: 13.0
click at [94, 10] on input "unit" at bounding box center [126, 9] width 67 height 11
type input "a1"
